Goal: Information Seeking & Learning: Learn about a topic

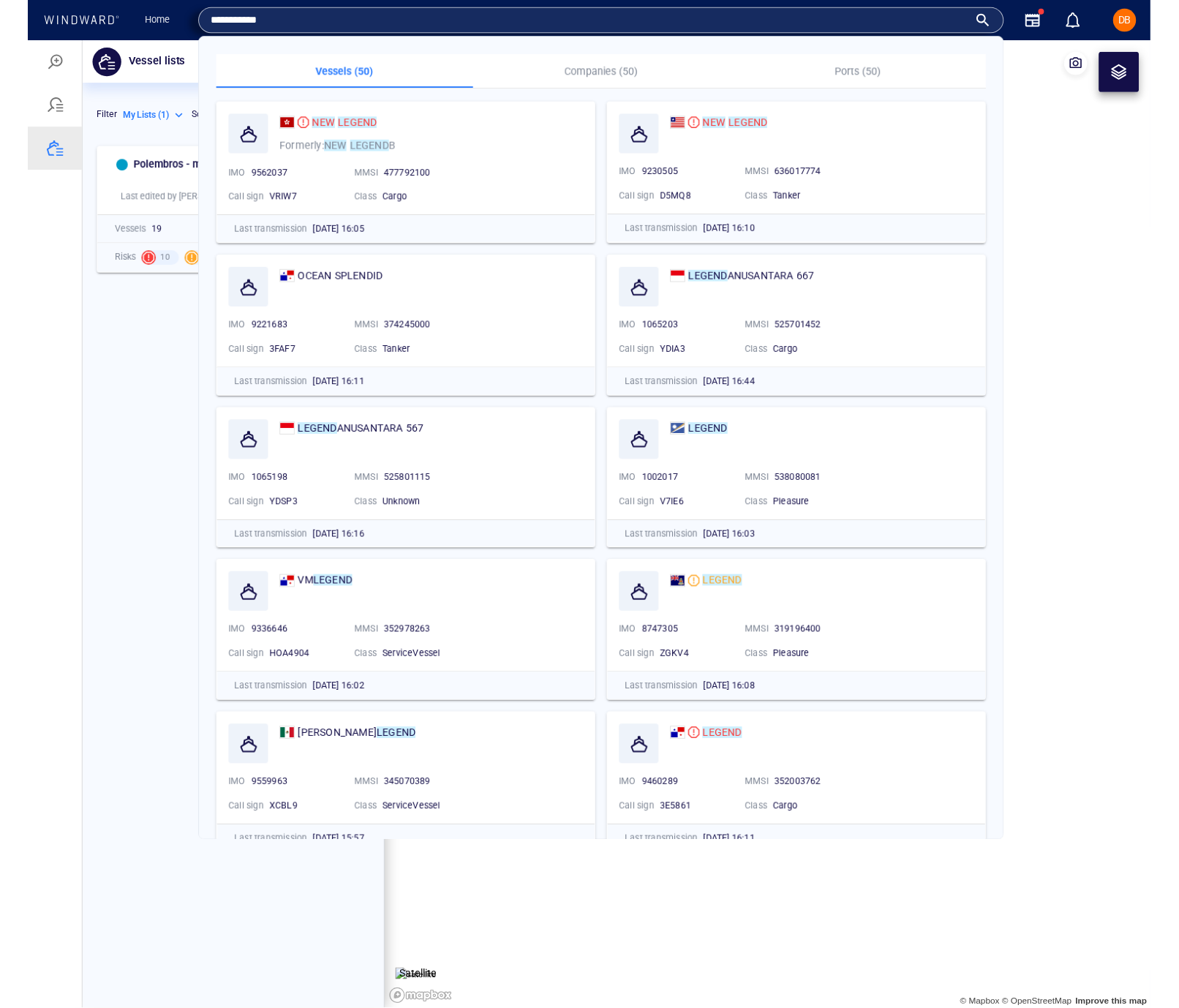
scroll to position [884, 307]
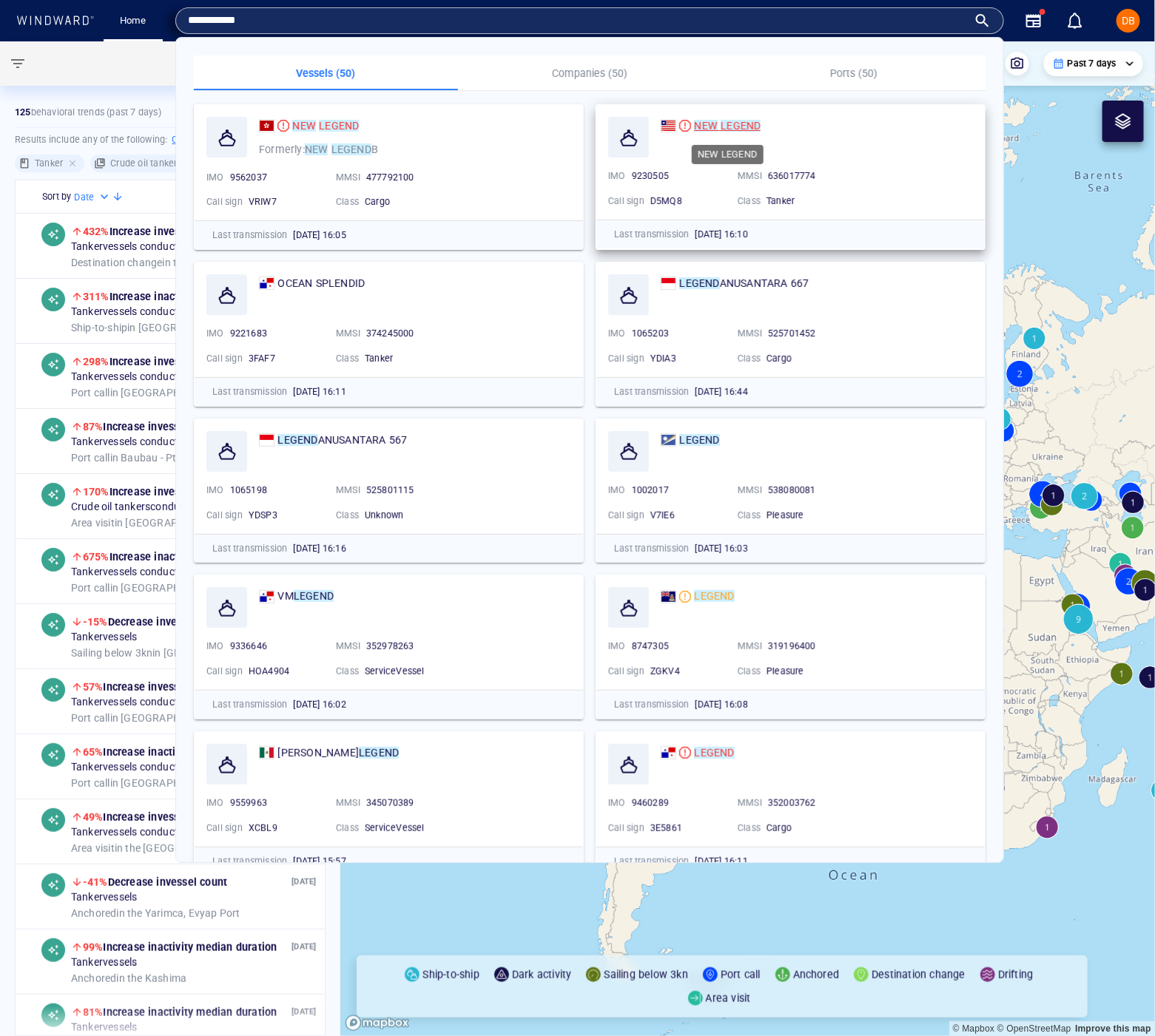
click at [740, 130] on mark "LEGEND" at bounding box center [740, 125] width 40 height 12
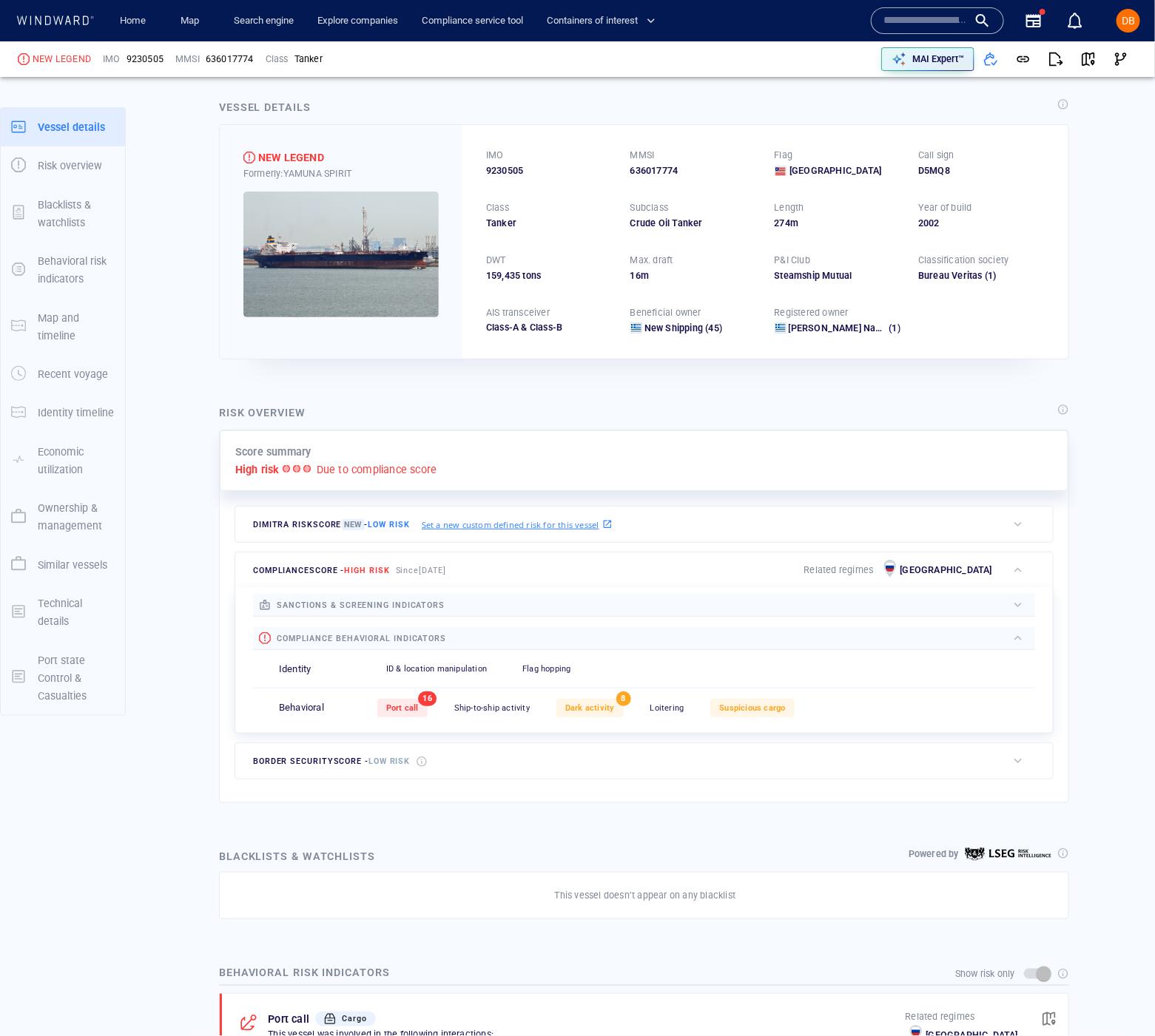
scroll to position [10, 0]
click at [277, 209] on img at bounding box center [341, 255] width 196 height 125
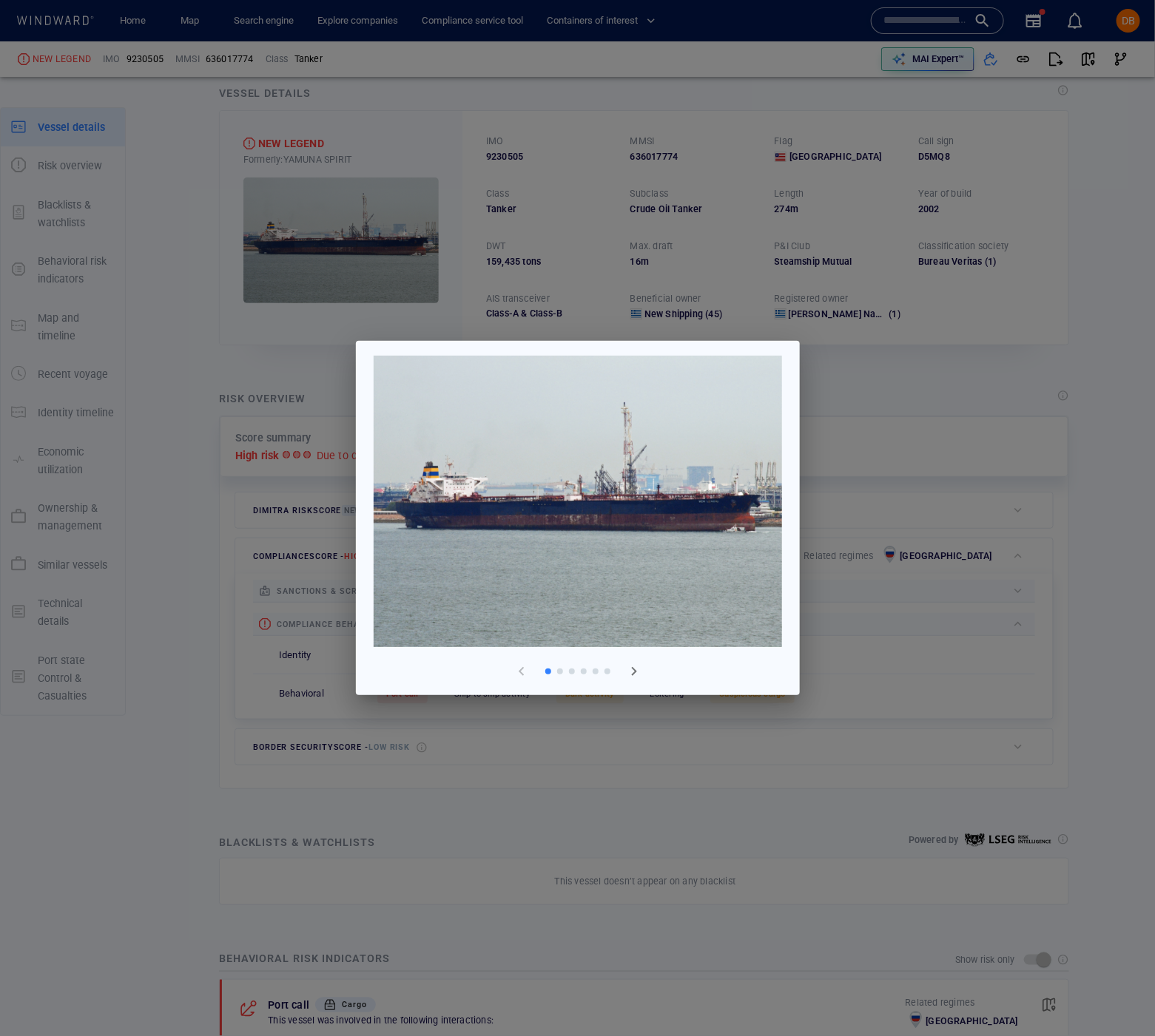
click at [729, 475] on img at bounding box center [577, 501] width 408 height 291
click at [640, 674] on span "button" at bounding box center [634, 672] width 18 height 18
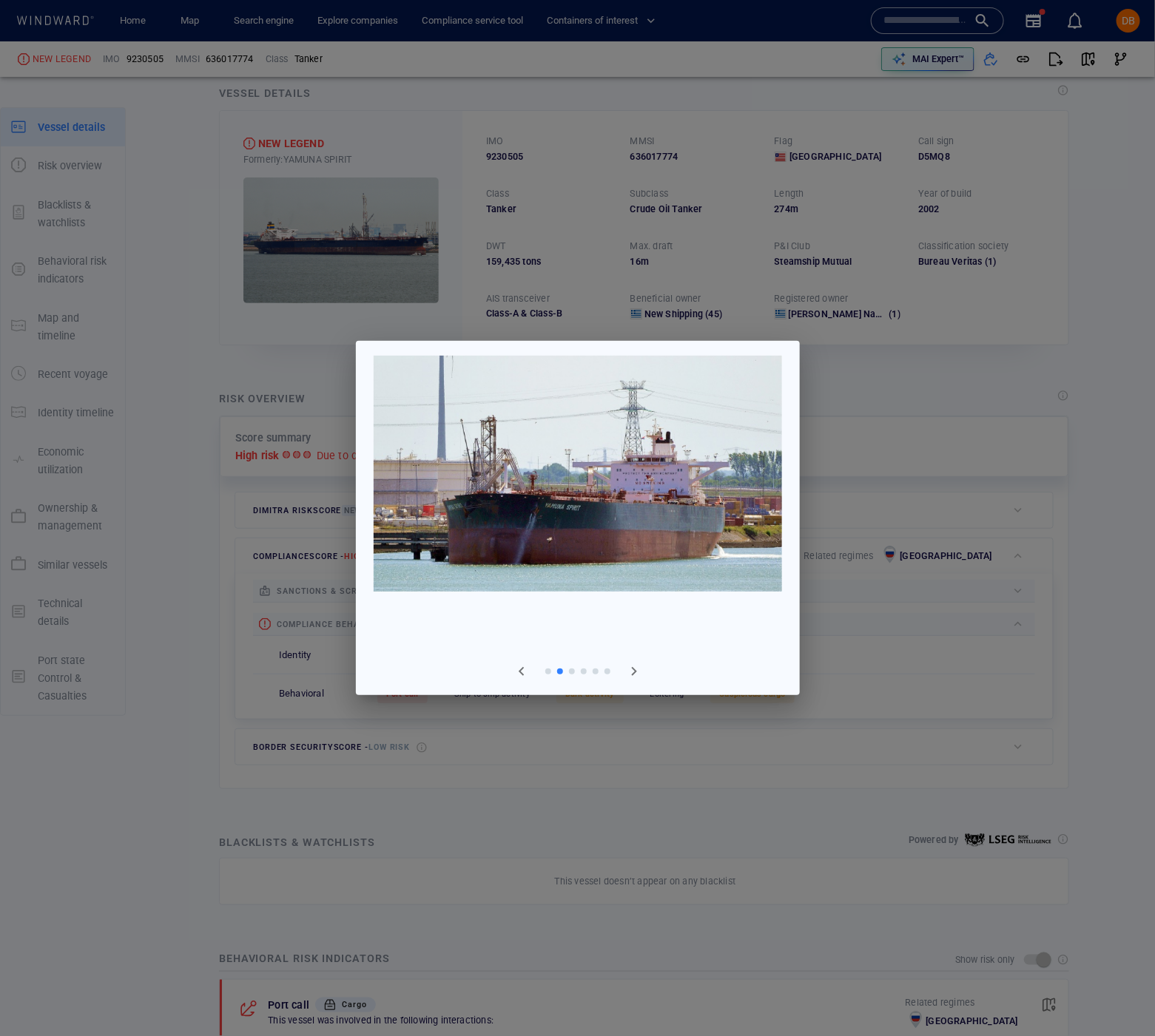
click at [640, 674] on span "button" at bounding box center [634, 672] width 18 height 18
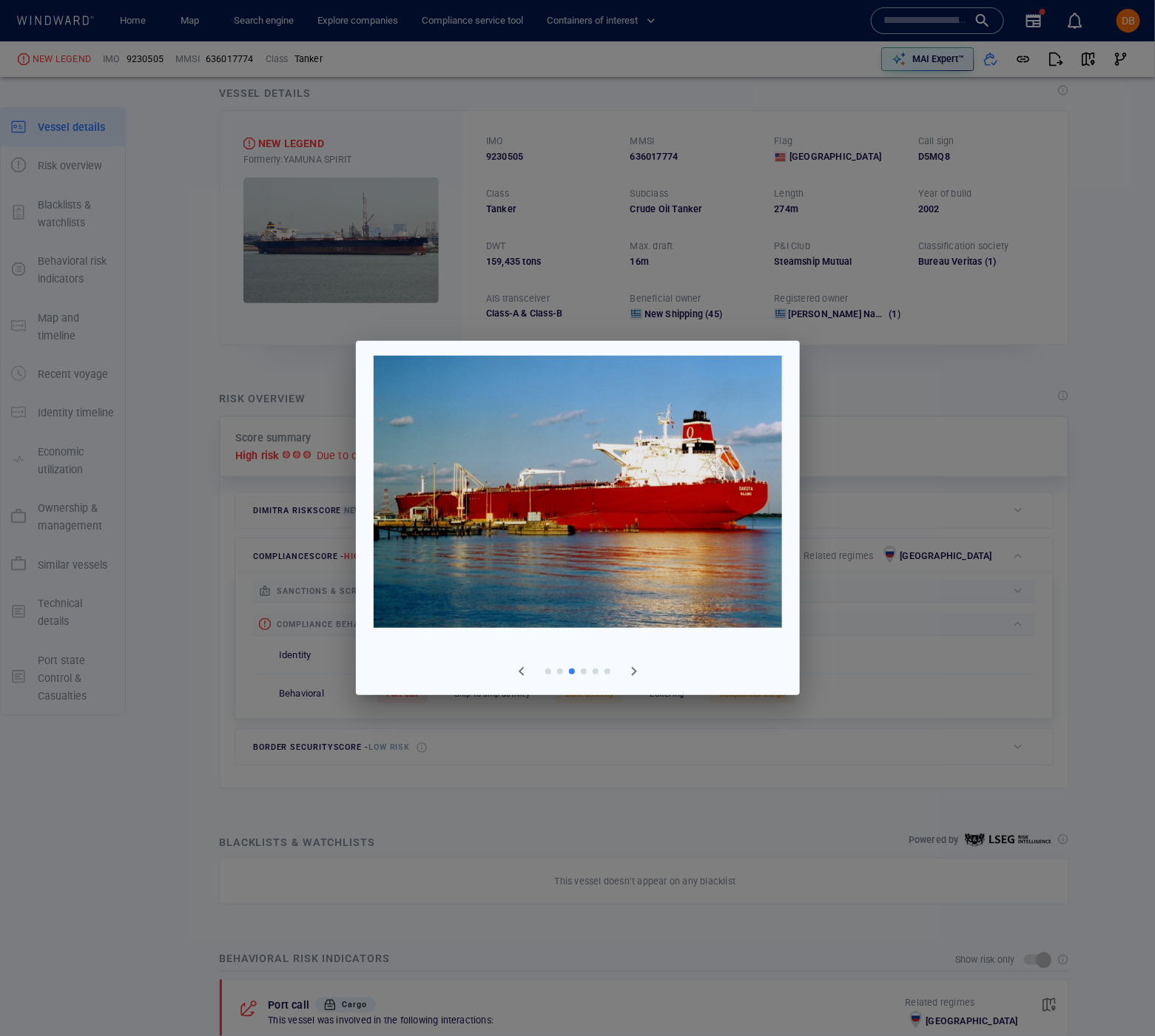
click at [640, 674] on span "button" at bounding box center [634, 672] width 18 height 18
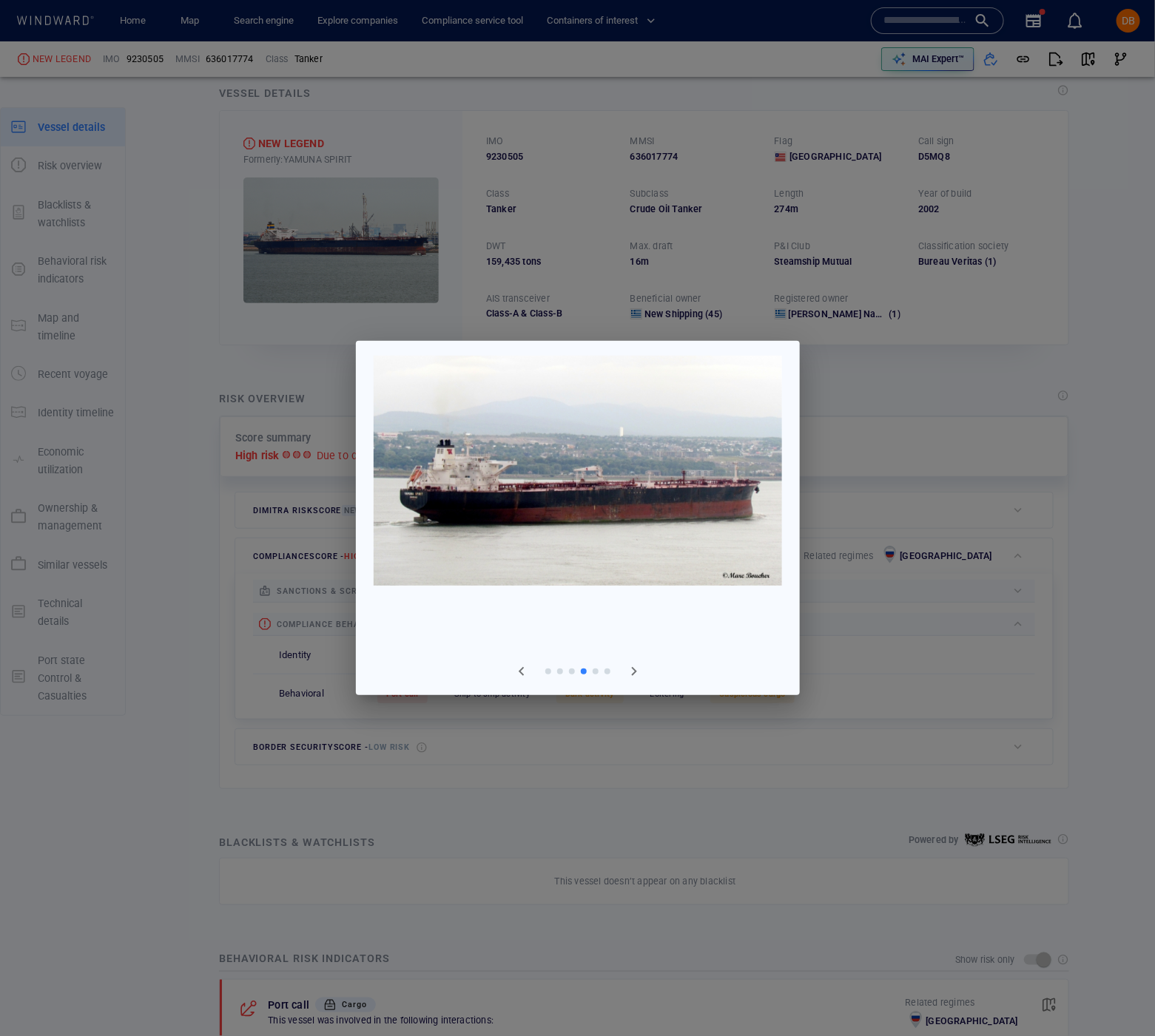
click at [640, 674] on span "button" at bounding box center [634, 672] width 18 height 18
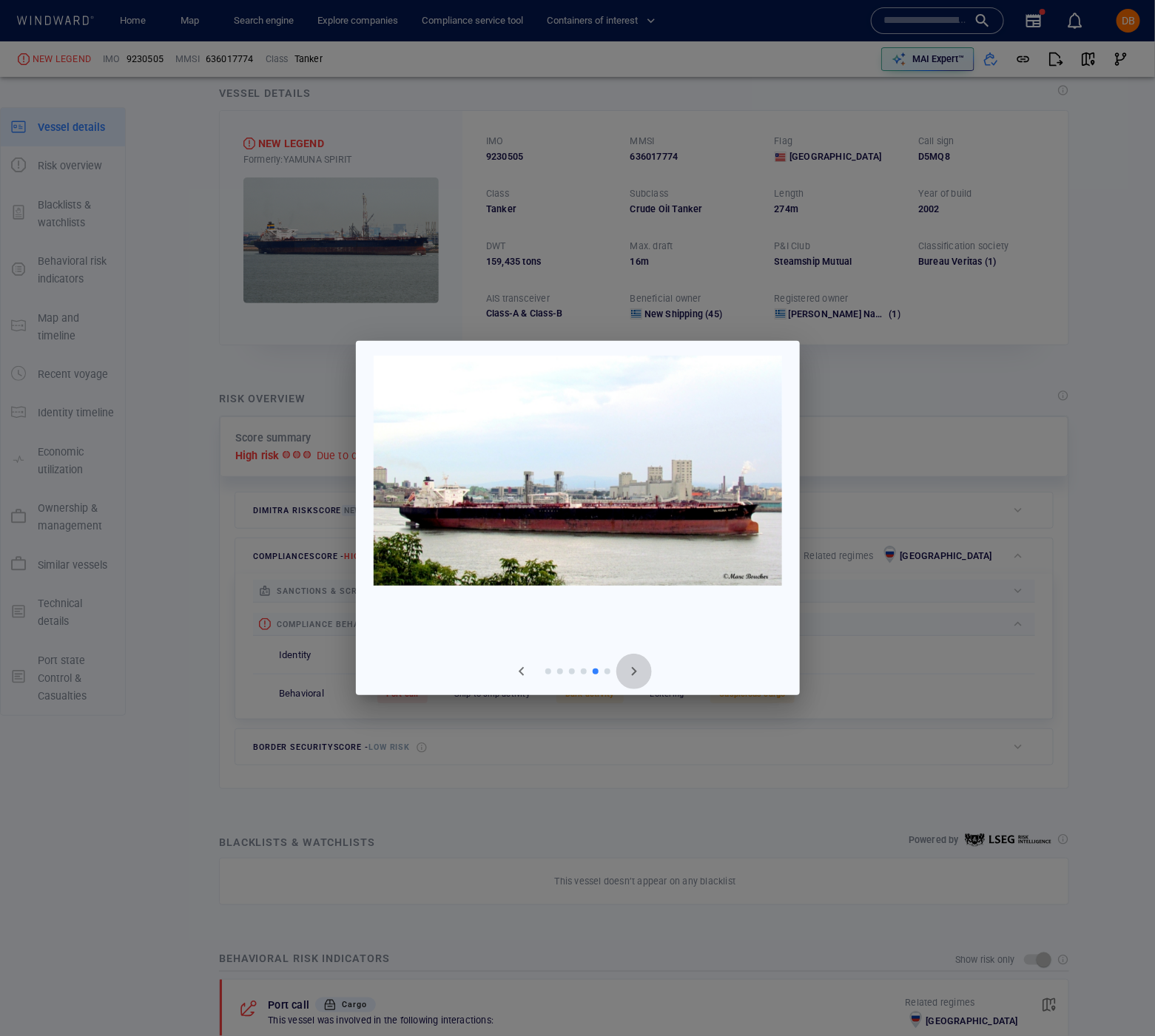
click at [640, 674] on span "button" at bounding box center [634, 672] width 18 height 18
click at [886, 652] on div at bounding box center [577, 518] width 1155 height 1036
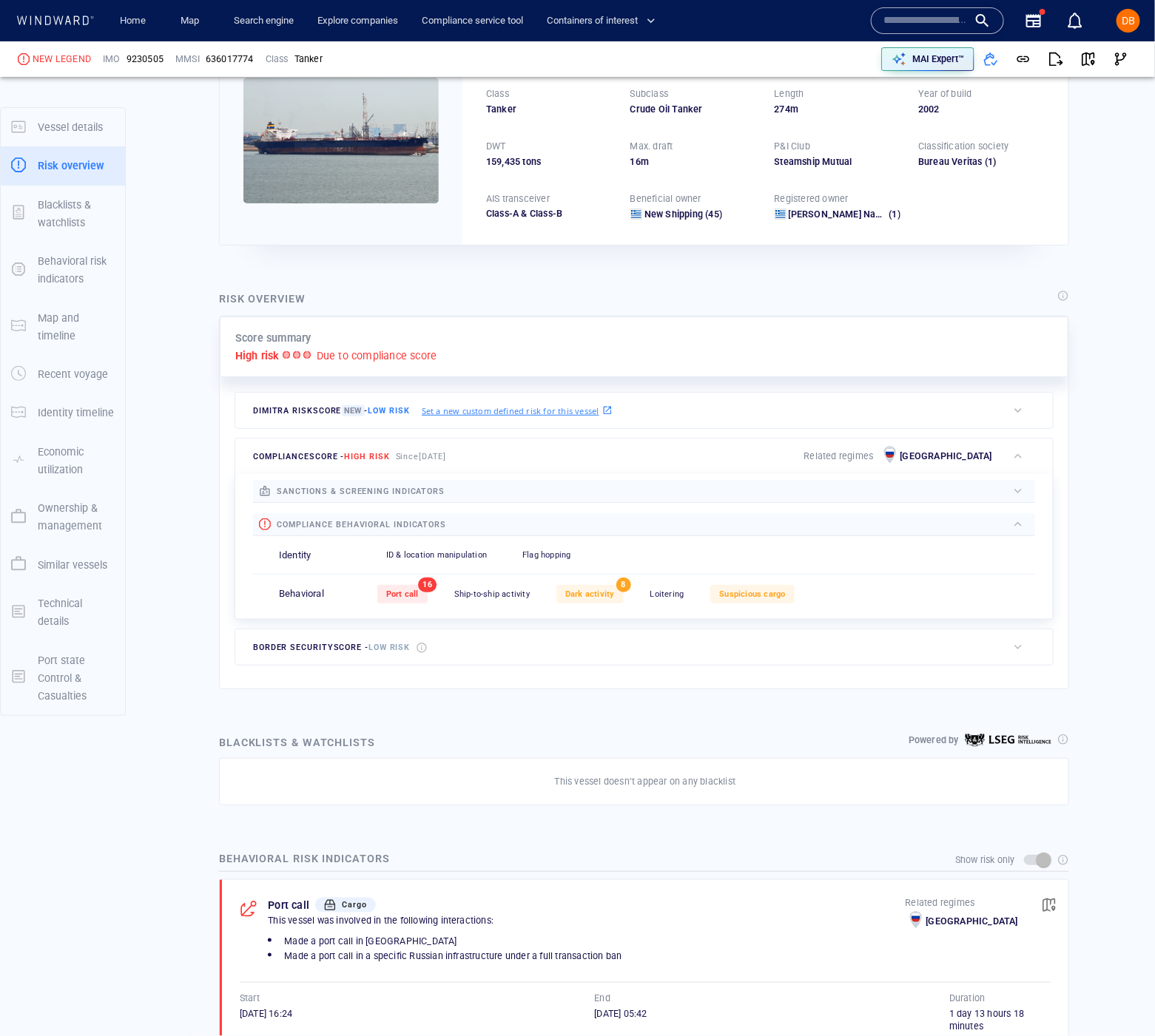
scroll to position [131, 0]
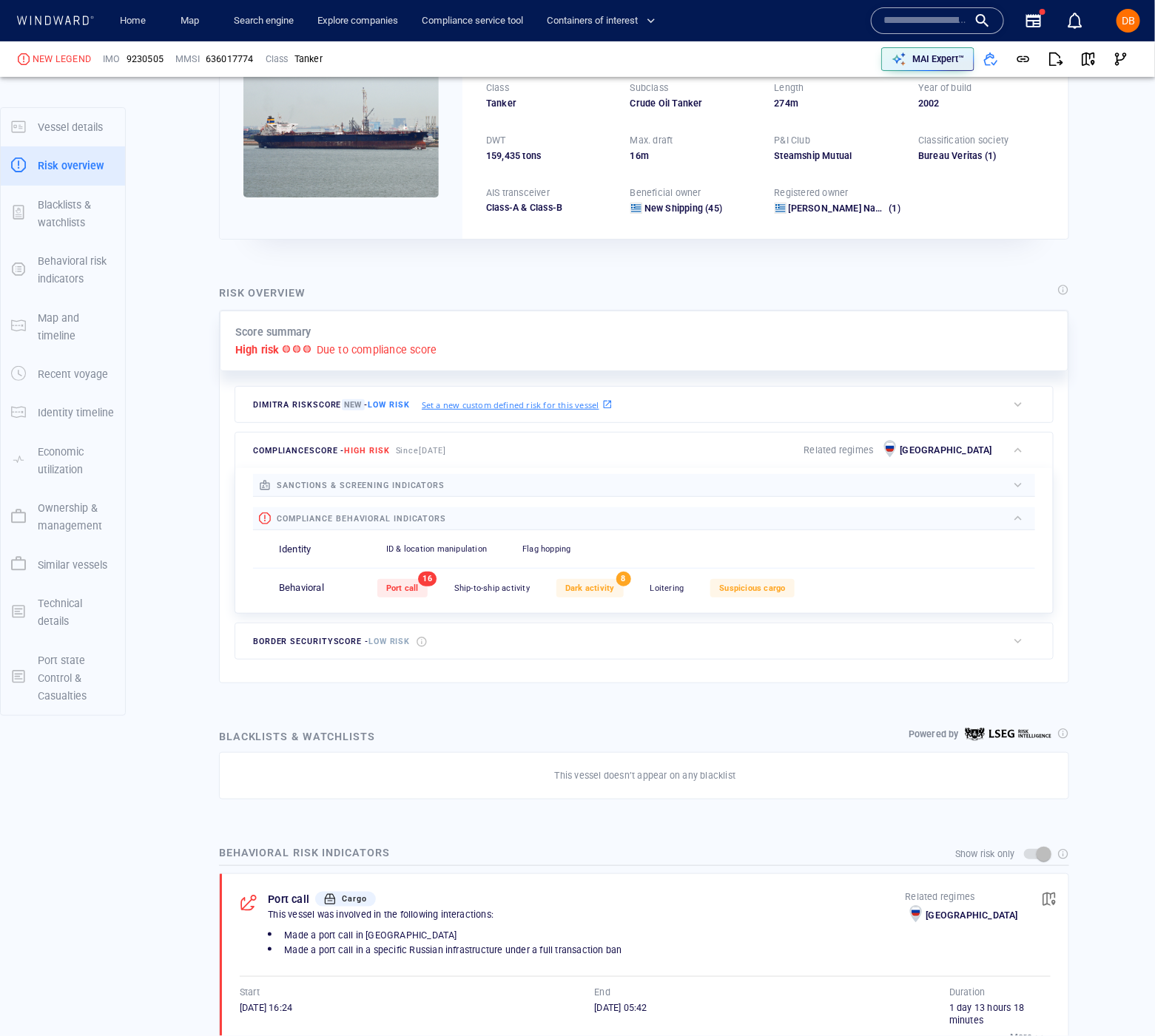
click at [315, 485] on span "sanctions & screening indicators" at bounding box center [361, 485] width 168 height 10
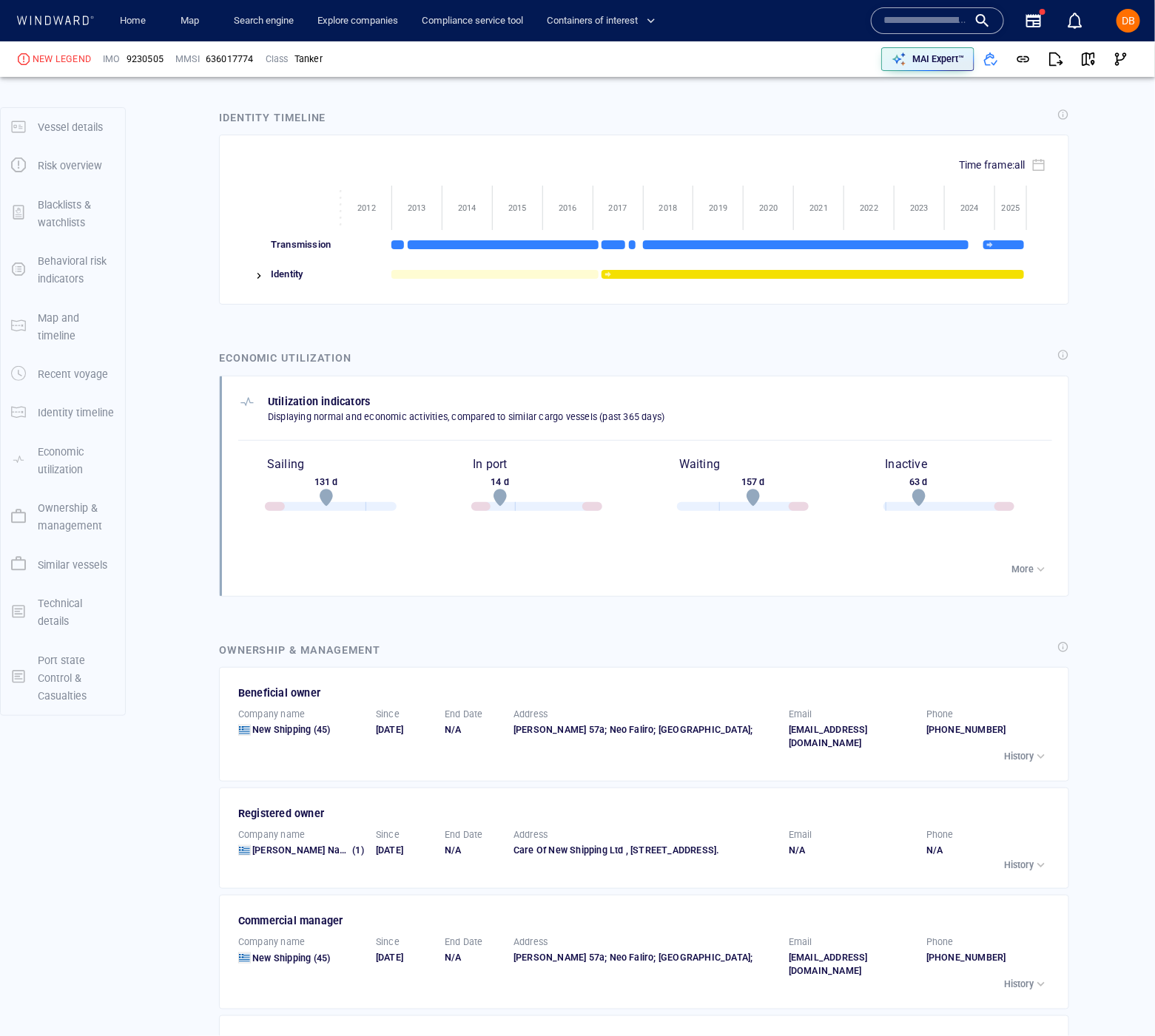
scroll to position [2377, 0]
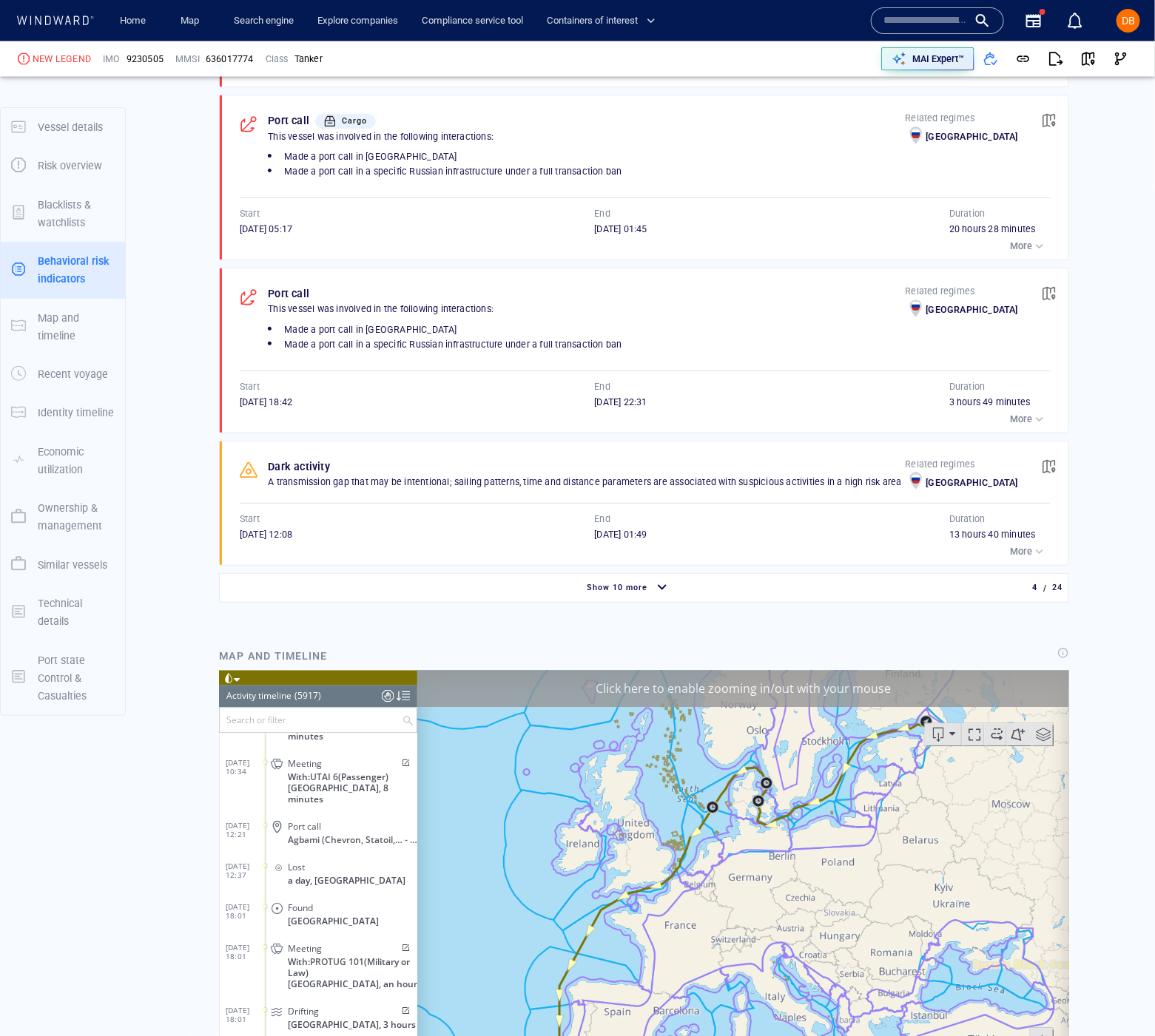
scroll to position [1132, 0]
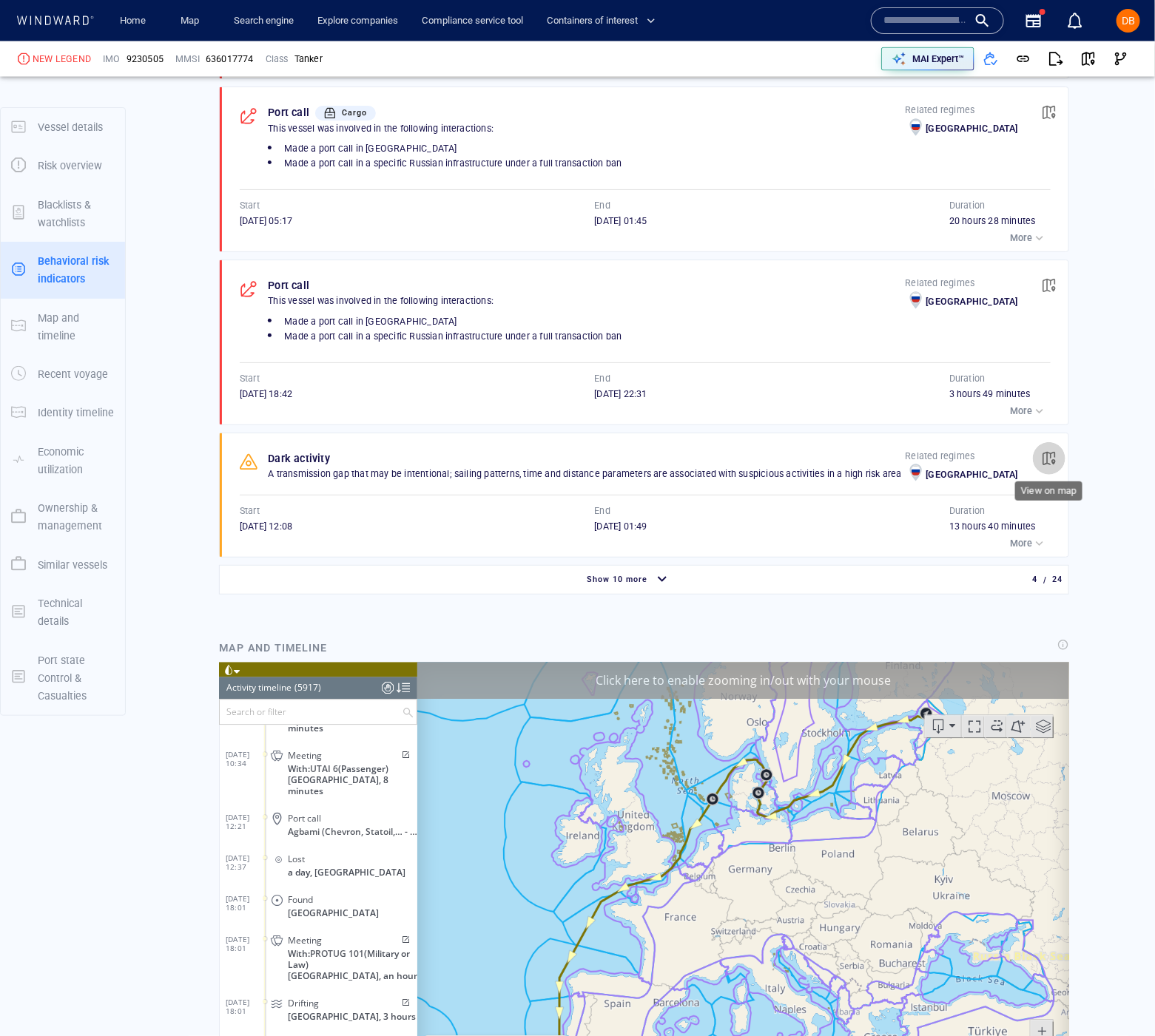
click at [1046, 446] on button "button" at bounding box center [1049, 459] width 32 height 32
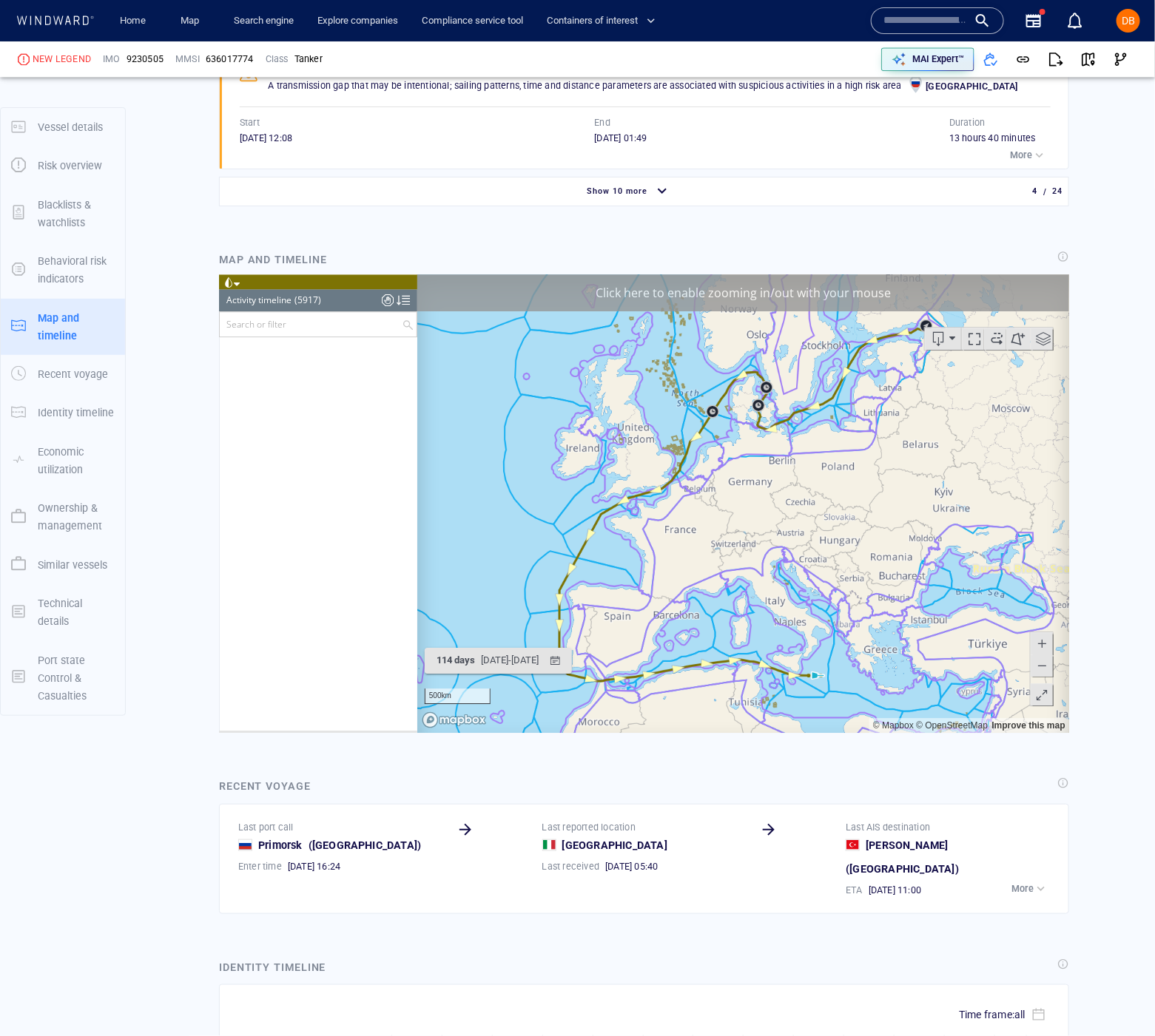
scroll to position [214358, 0]
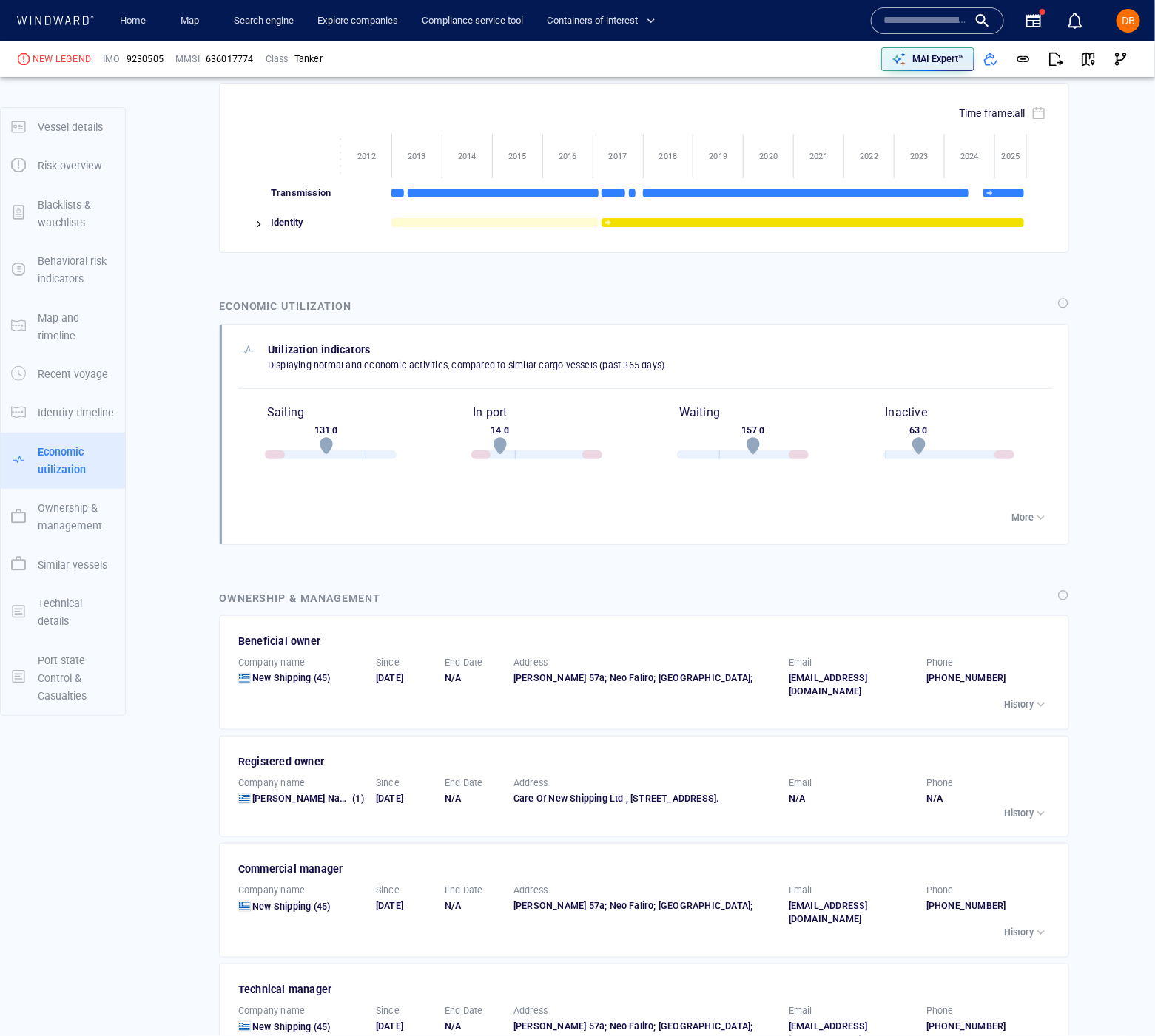
scroll to position [2425, 0]
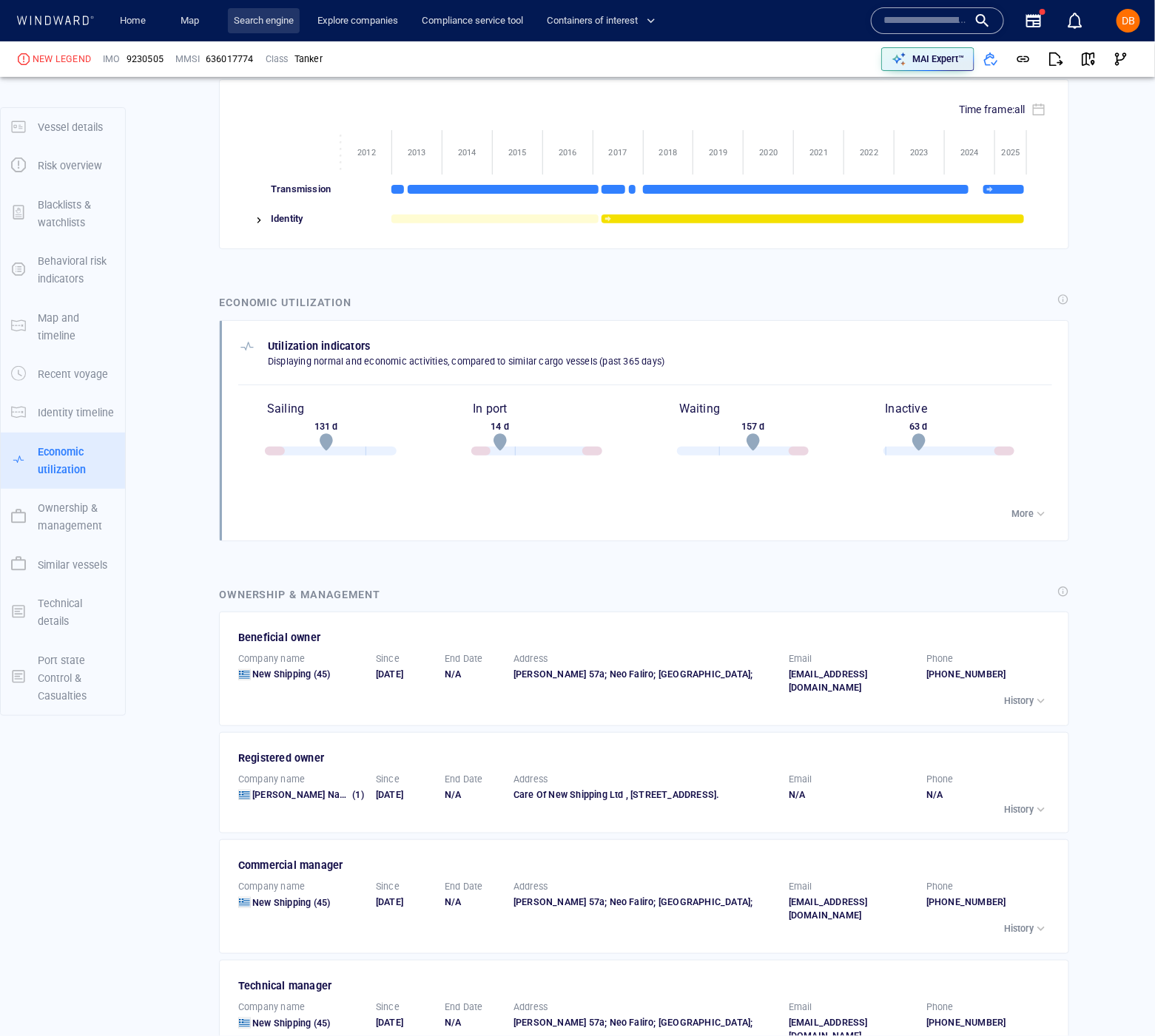
click at [259, 10] on link "Search engine" at bounding box center [264, 21] width 72 height 26
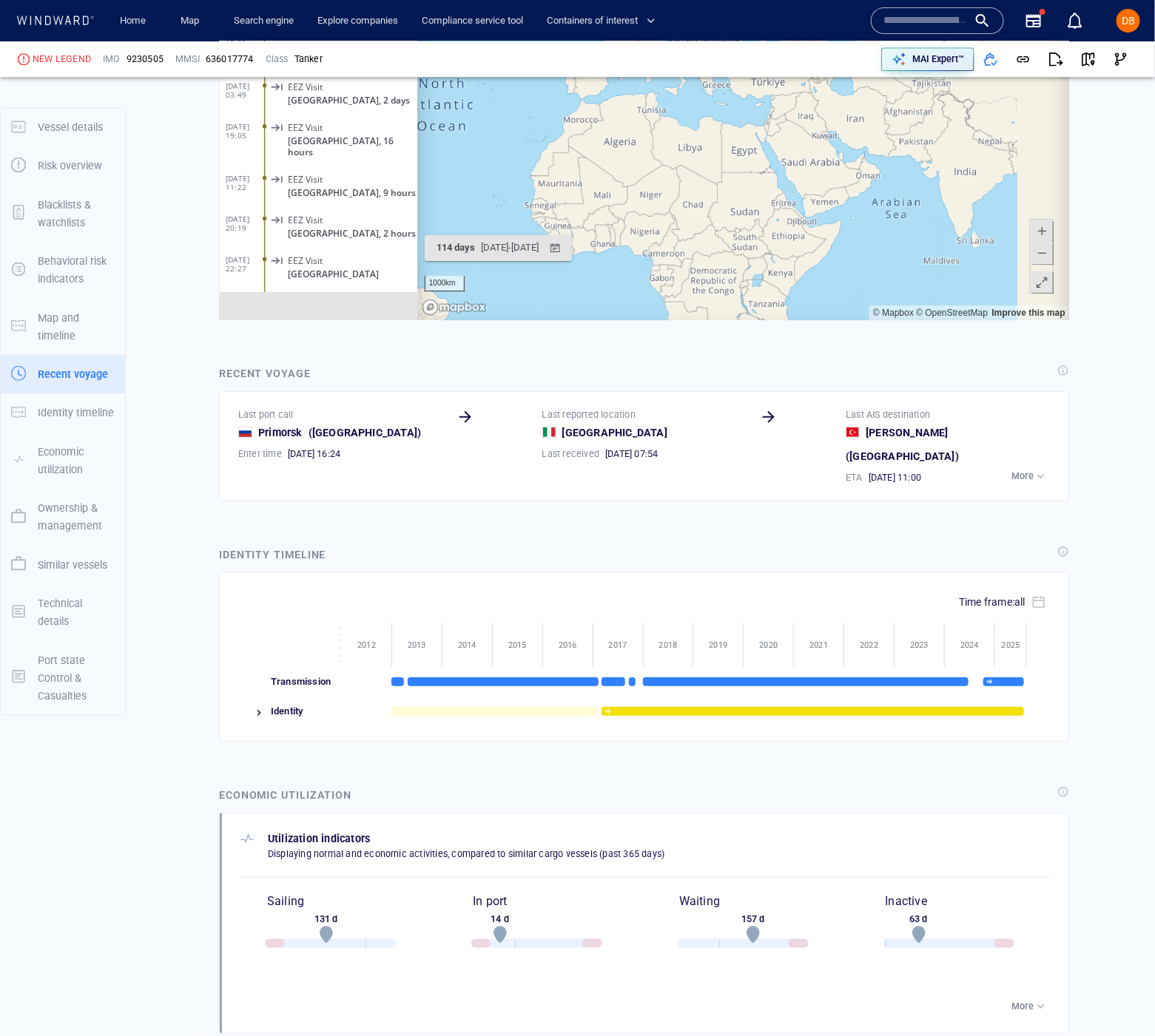
scroll to position [14999, 0]
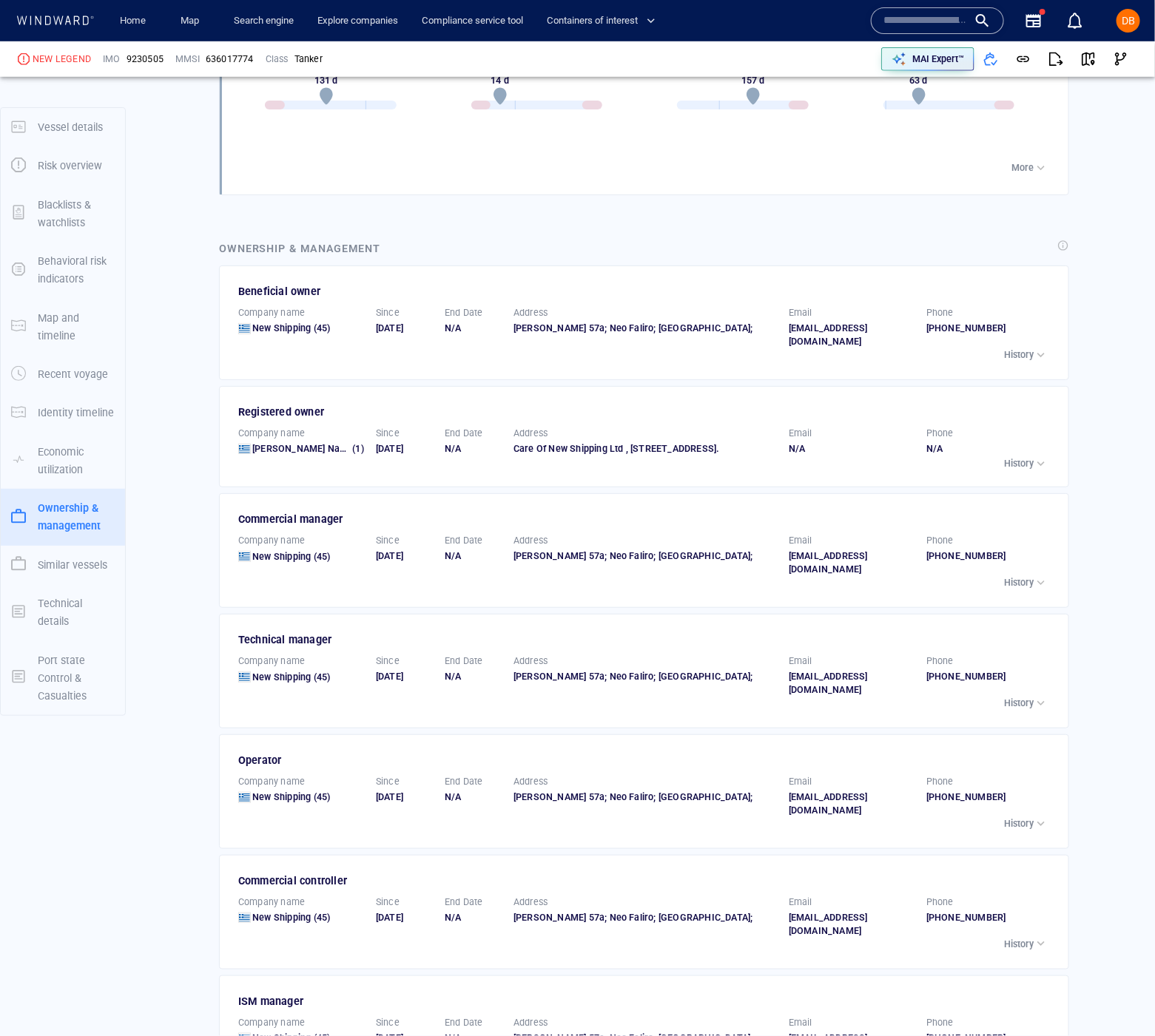
scroll to position [2749, 0]
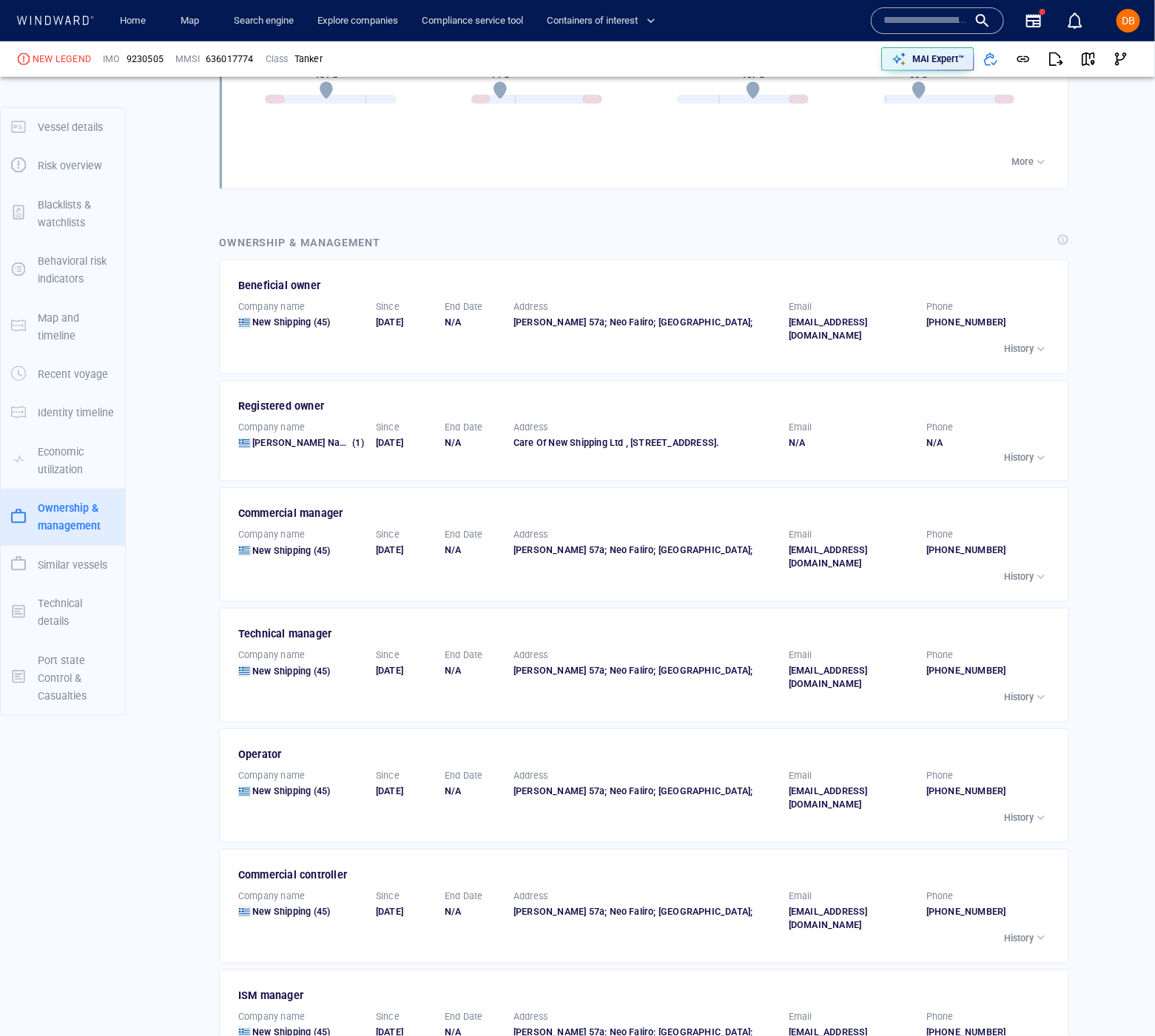
click at [1036, 342] on div "button" at bounding box center [1040, 349] width 14 height 14
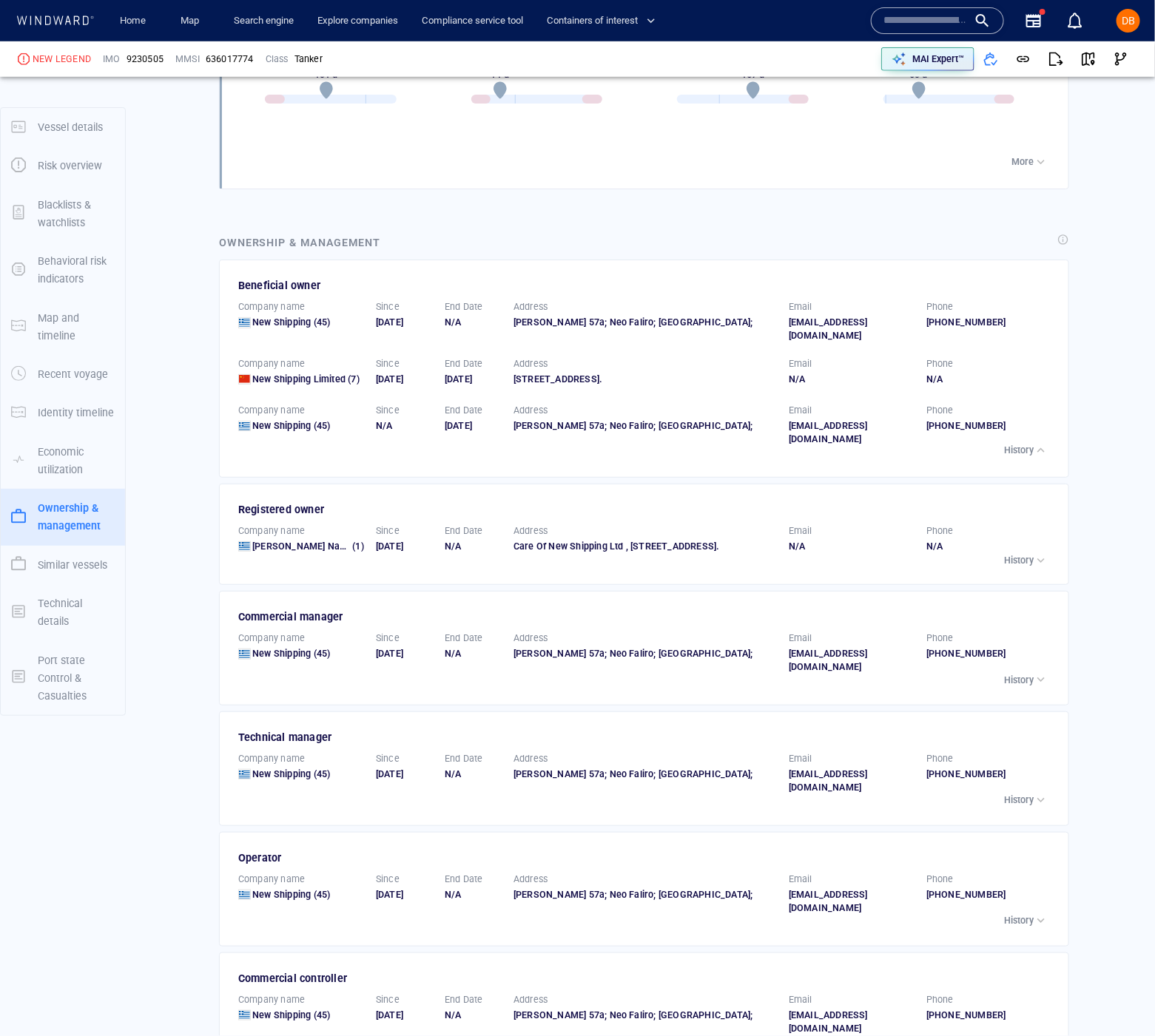
click at [295, 234] on div "Ownership & management" at bounding box center [299, 243] width 161 height 18
click at [304, 541] on span "[PERSON_NAME] Navigation Ltd." at bounding box center [323, 546] width 141 height 11
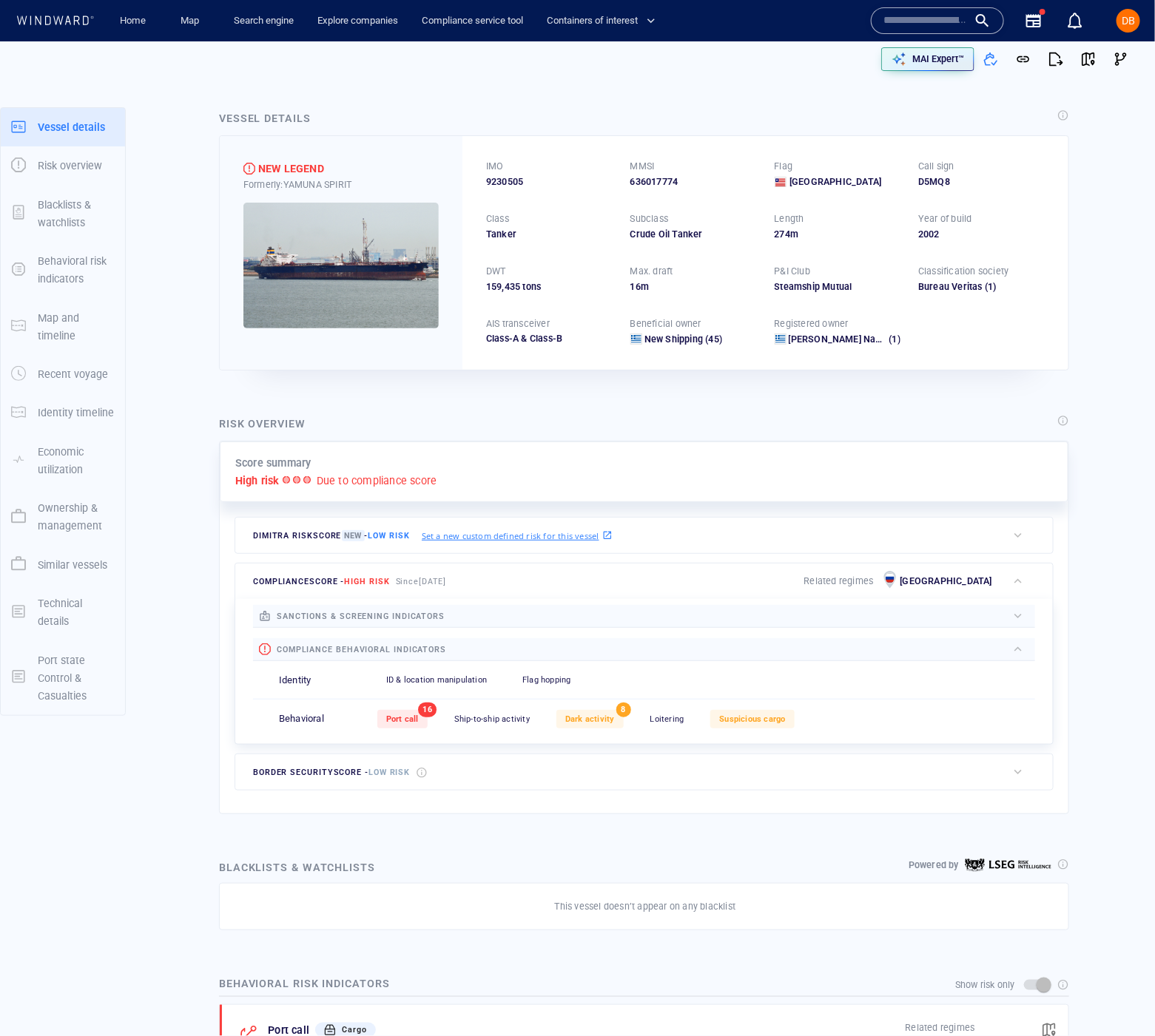
click at [261, 34] on div "Search engine" at bounding box center [263, 21] width 84 height 42
click at [271, 21] on link "Search engine" at bounding box center [264, 21] width 72 height 26
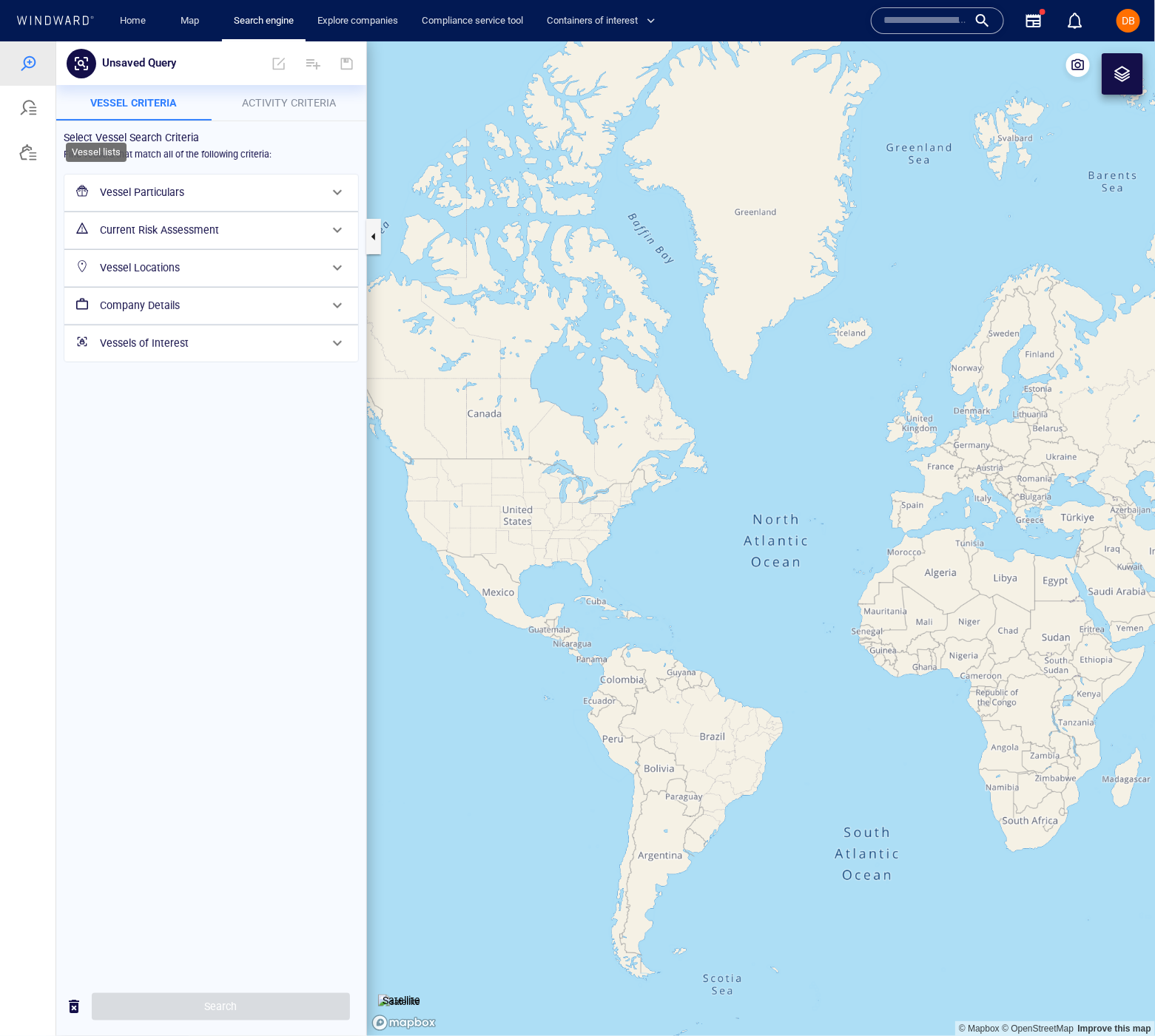
click at [26, 165] on div at bounding box center [28, 151] width 56 height 44
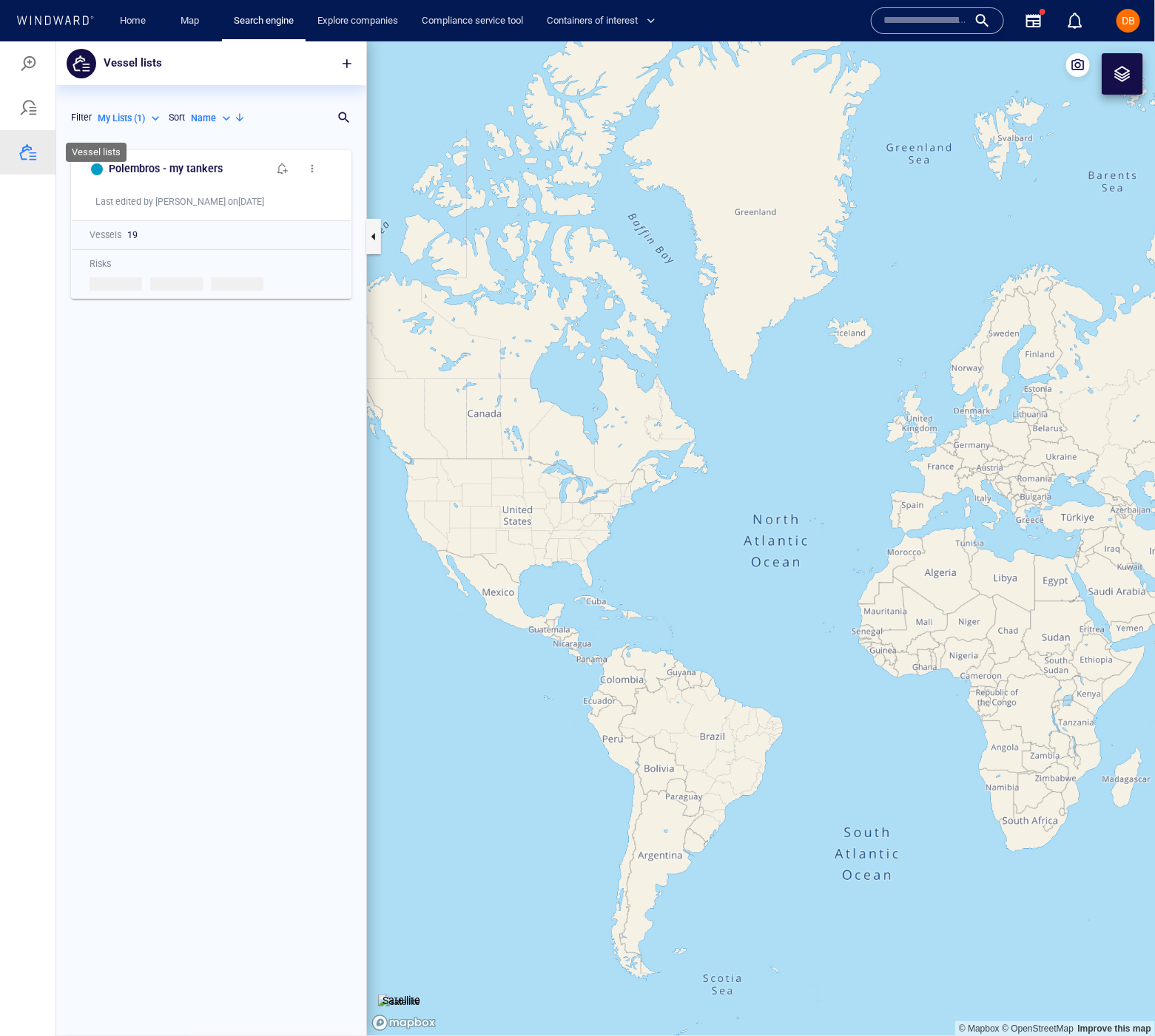
scroll to position [894, 310]
click at [36, 105] on div at bounding box center [28, 107] width 18 height 18
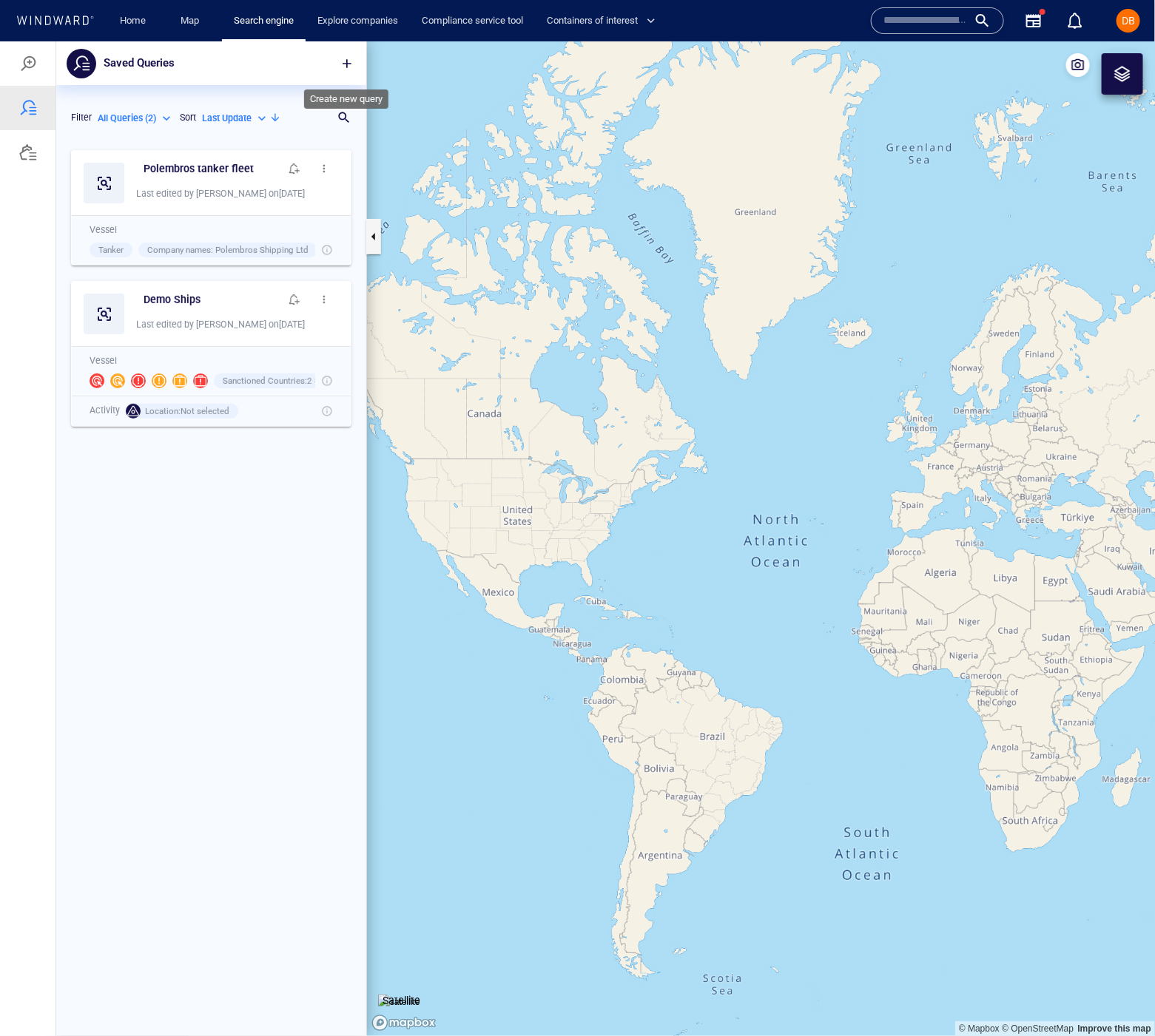
click at [342, 64] on span "button" at bounding box center [347, 63] width 14 height 14
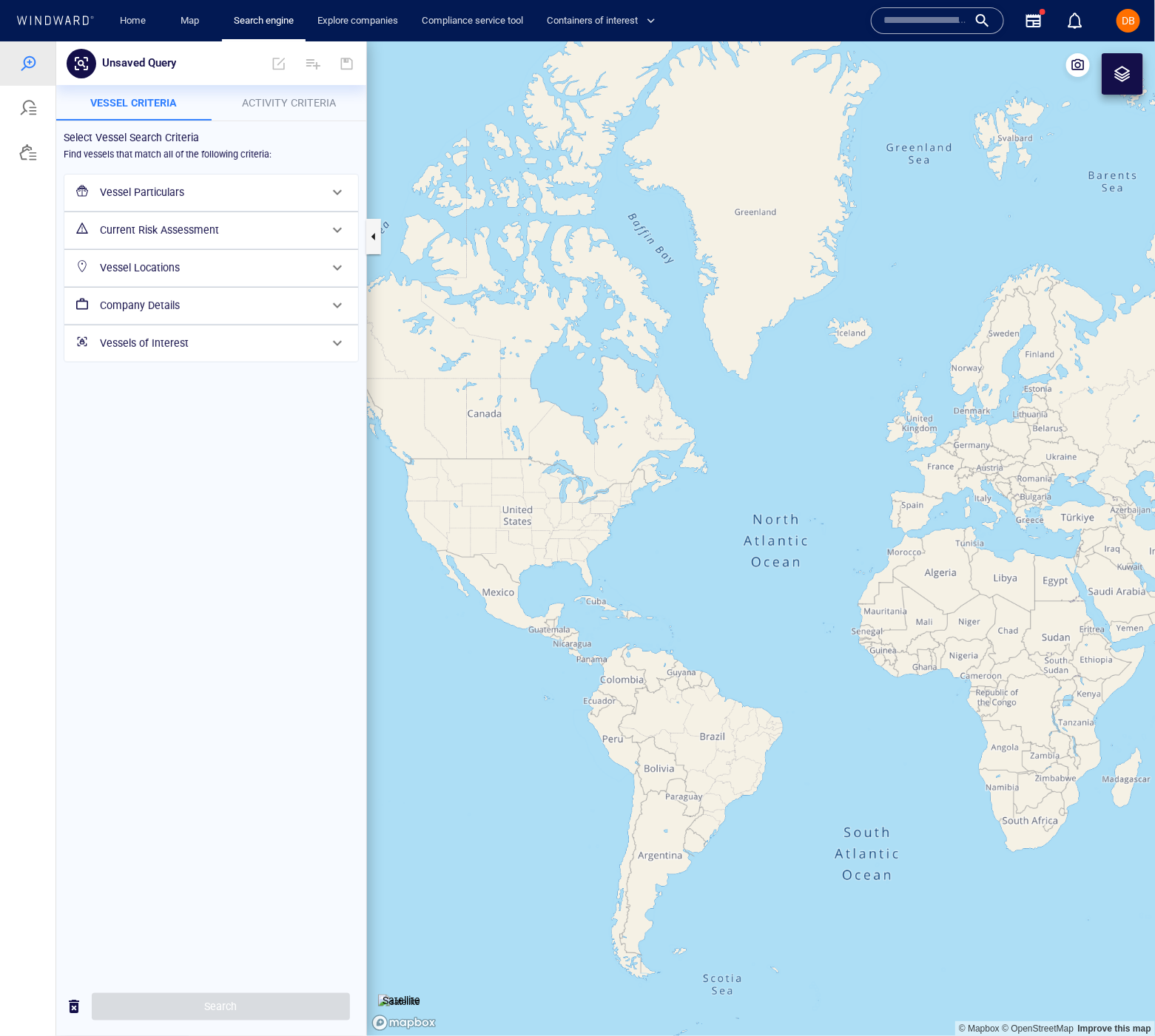
click at [280, 197] on h6 "Vessel Particulars" at bounding box center [210, 192] width 220 height 19
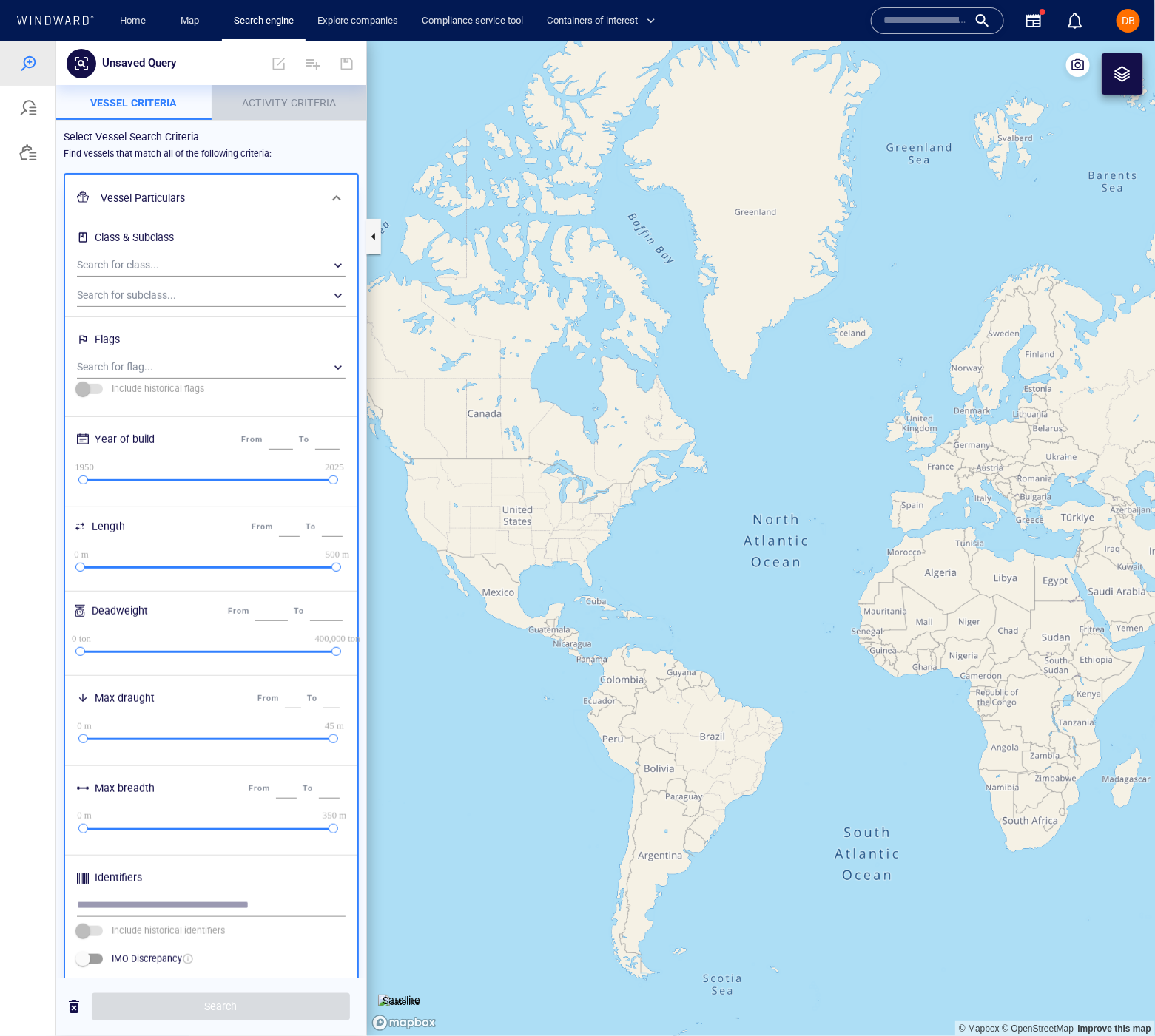
click at [327, 90] on button "Activity Criteria" at bounding box center [289, 102] width 155 height 35
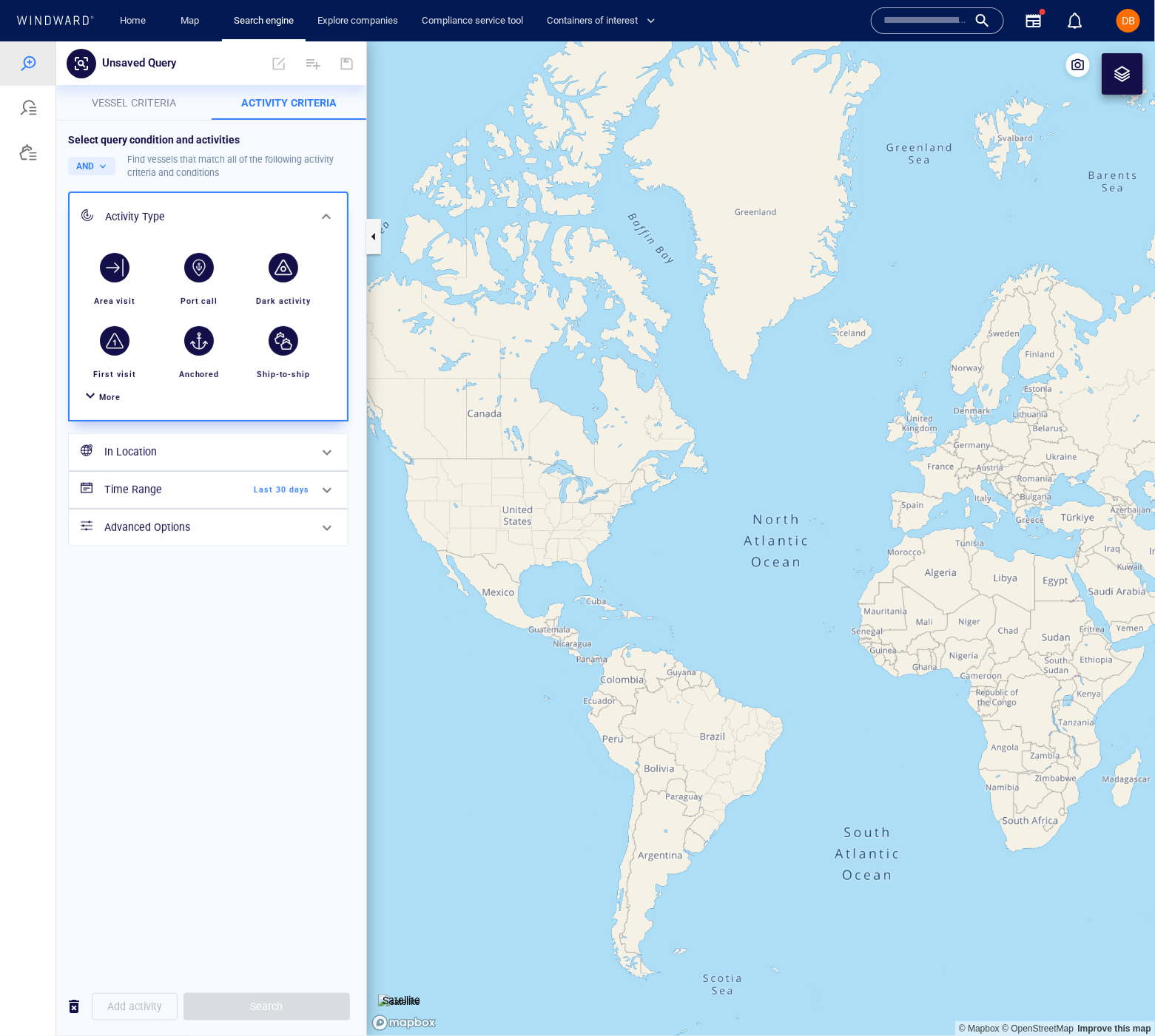
click at [96, 388] on div at bounding box center [90, 397] width 18 height 22
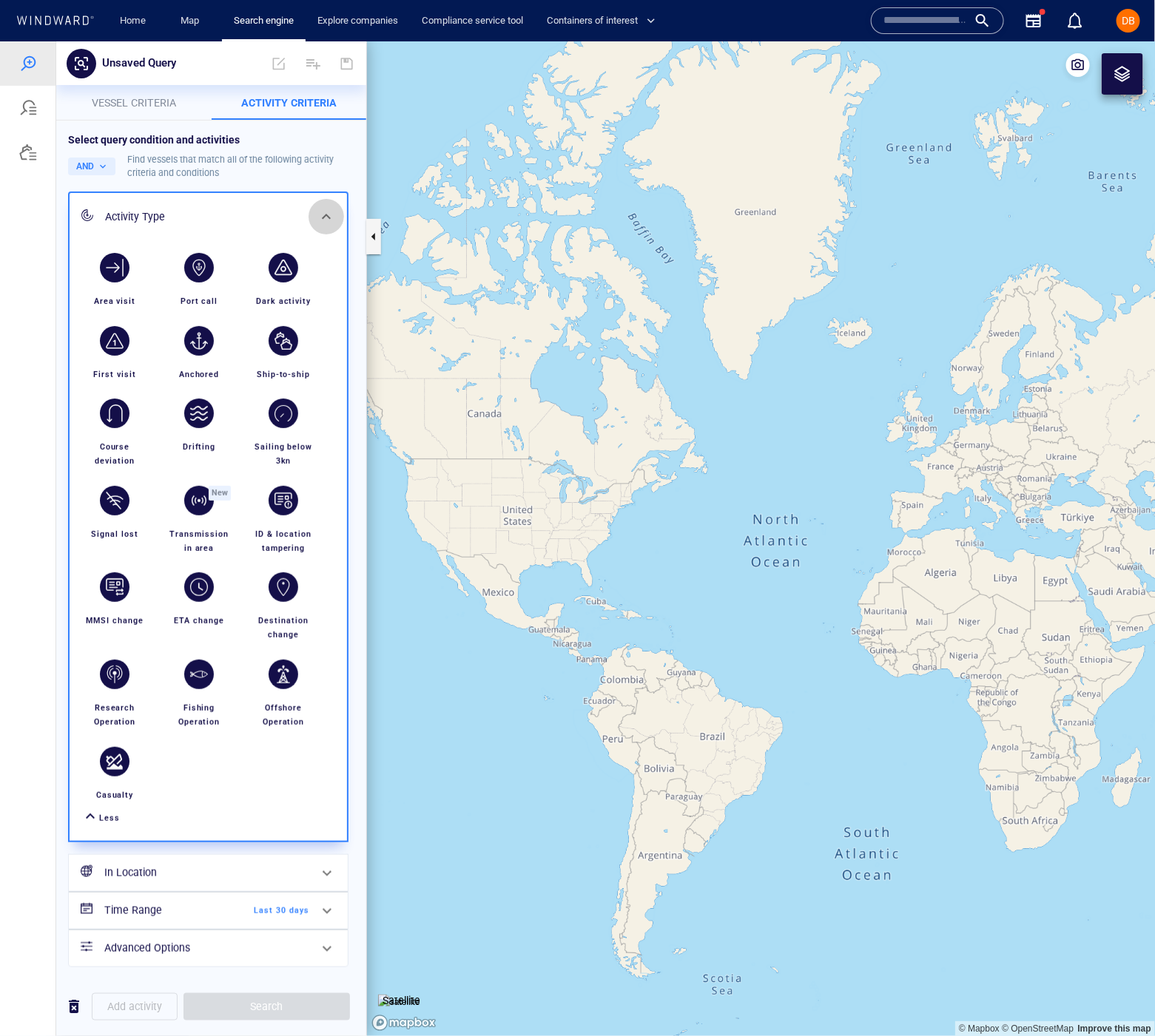
click at [324, 212] on icon at bounding box center [326, 216] width 18 height 18
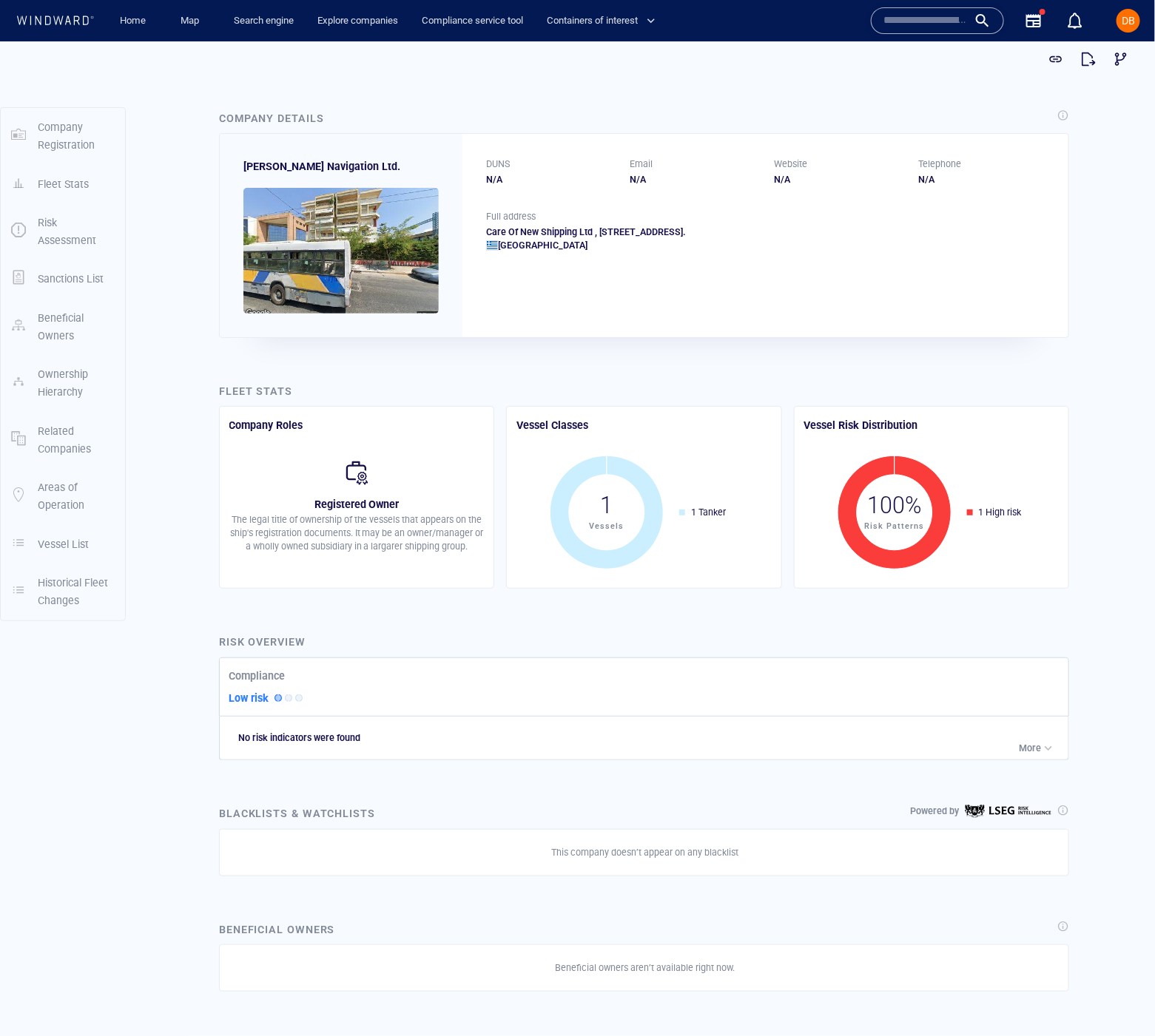
scroll to position [9, 0]
